Goal: Entertainment & Leisure: Consume media (video, audio)

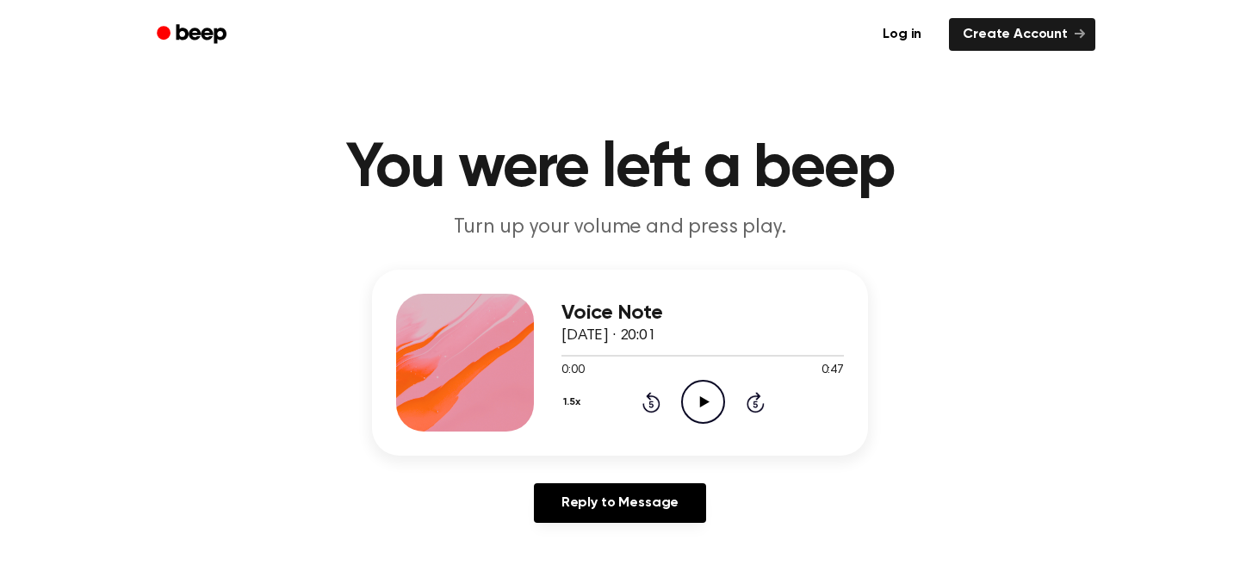
click at [705, 409] on icon "Play Audio" at bounding box center [703, 402] width 44 height 44
click at [705, 409] on icon "Pause Audio" at bounding box center [703, 402] width 44 height 44
click at [705, 409] on icon "Play Audio" at bounding box center [703, 402] width 44 height 44
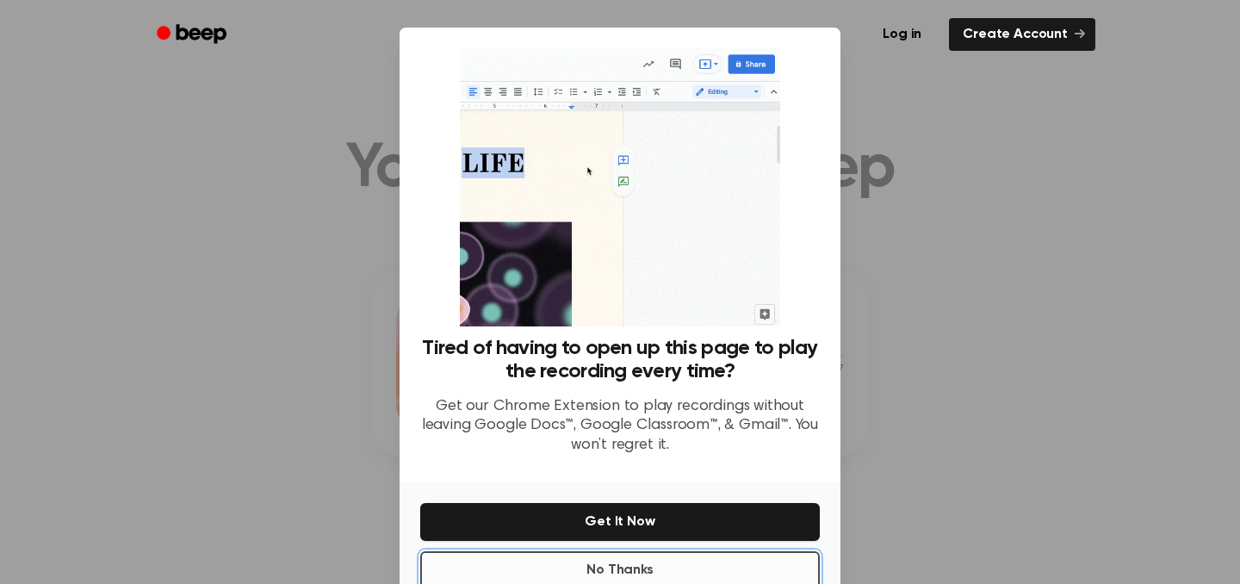
click at [652, 562] on button "No Thanks" at bounding box center [620, 570] width 400 height 38
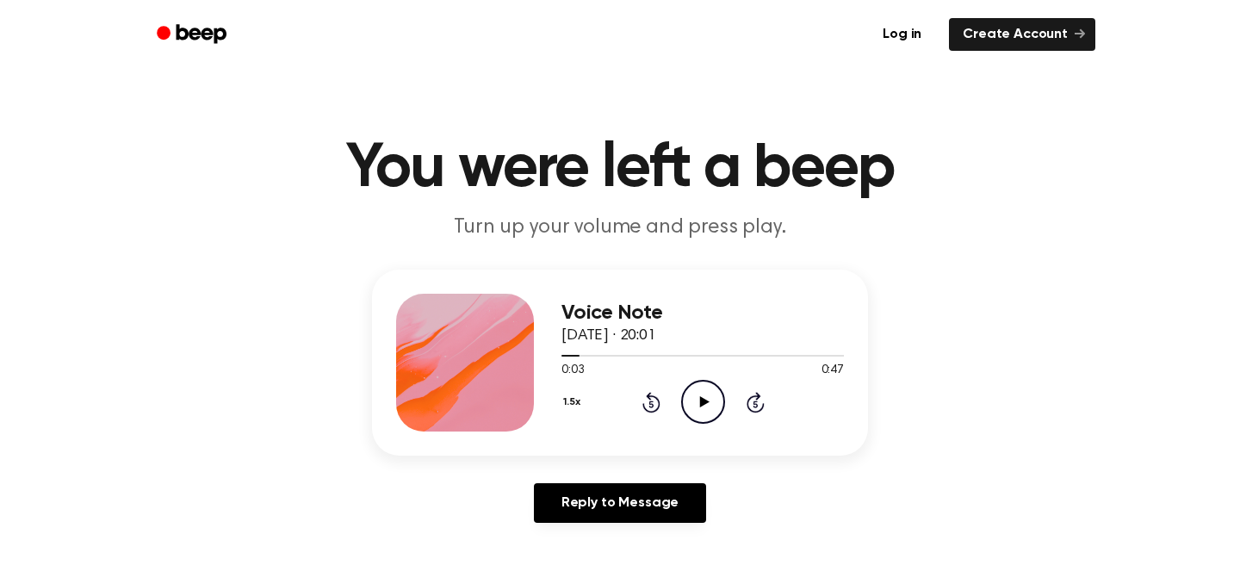
click at [705, 399] on icon "Play Audio" at bounding box center [703, 402] width 44 height 44
click at [705, 398] on icon "Play Audio" at bounding box center [703, 402] width 44 height 44
